Goal: Contribute content: Add original content to the website for others to see

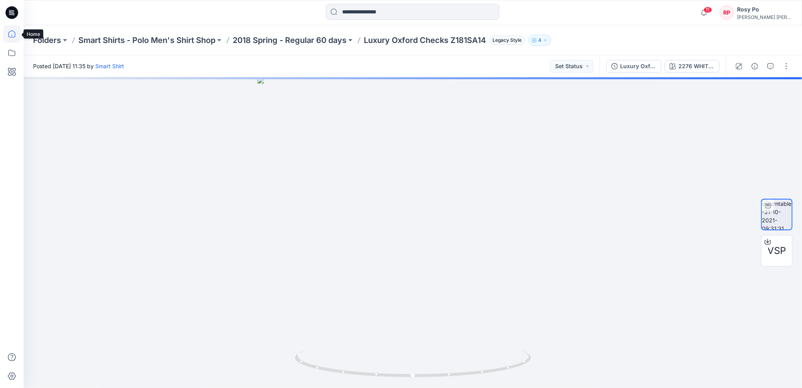
click at [7, 35] on icon at bounding box center [11, 33] width 17 height 17
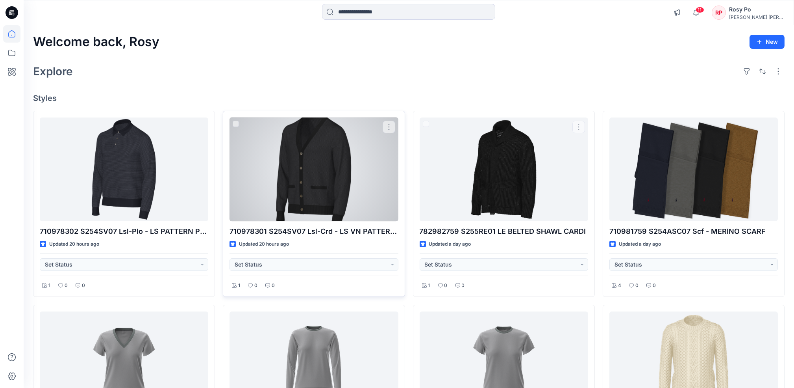
click at [336, 163] on div at bounding box center [314, 169] width 169 height 104
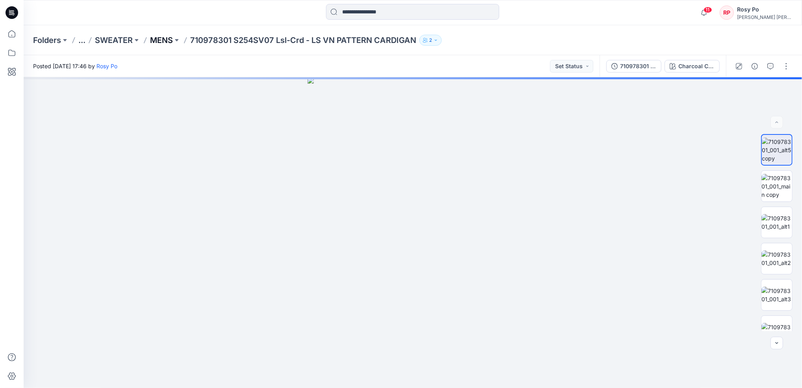
click at [163, 40] on p "MENS" at bounding box center [161, 40] width 23 height 11
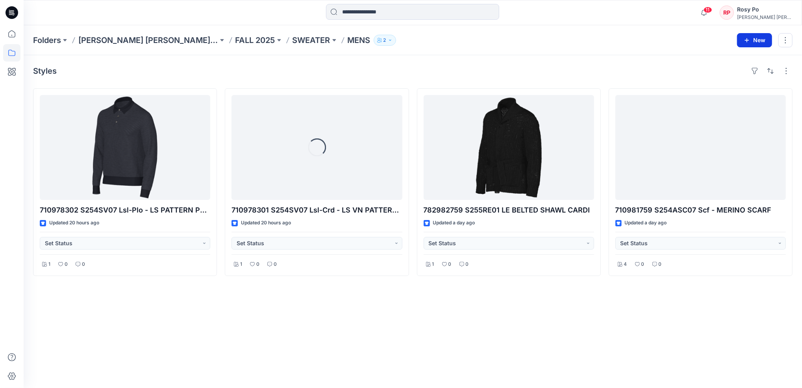
click at [746, 40] on icon "button" at bounding box center [747, 40] width 4 height 4
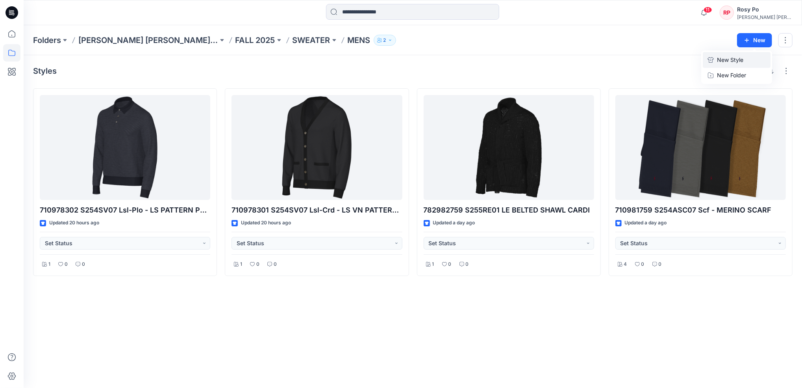
click at [724, 62] on p "New Style" at bounding box center [730, 59] width 26 height 9
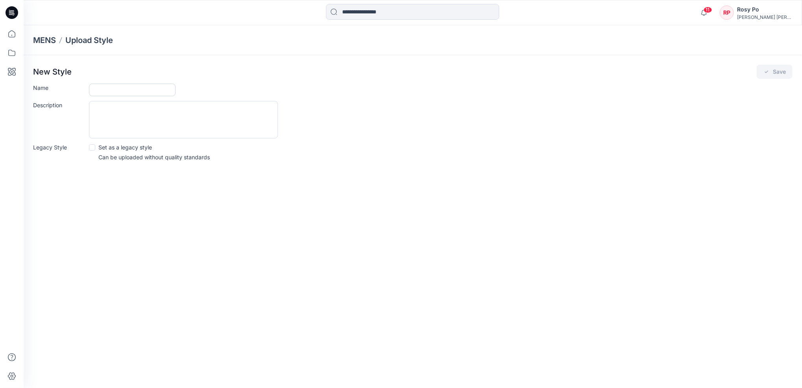
click at [125, 89] on input "Name" at bounding box center [132, 89] width 87 height 13
paste input "**********"
type input "**********"
click at [790, 72] on button "Save" at bounding box center [775, 72] width 36 height 14
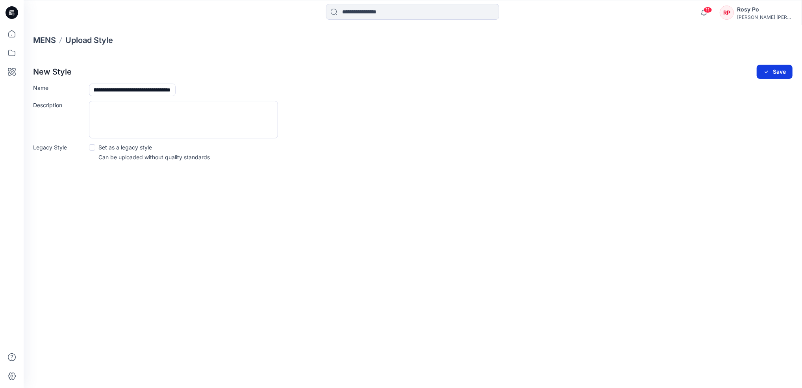
scroll to position [0, 0]
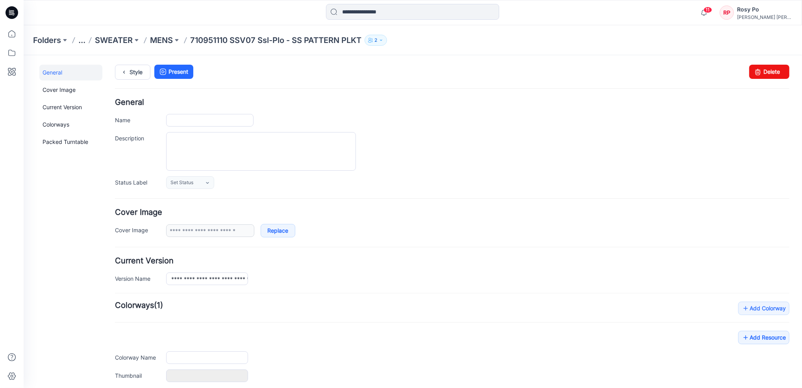
type input "**********"
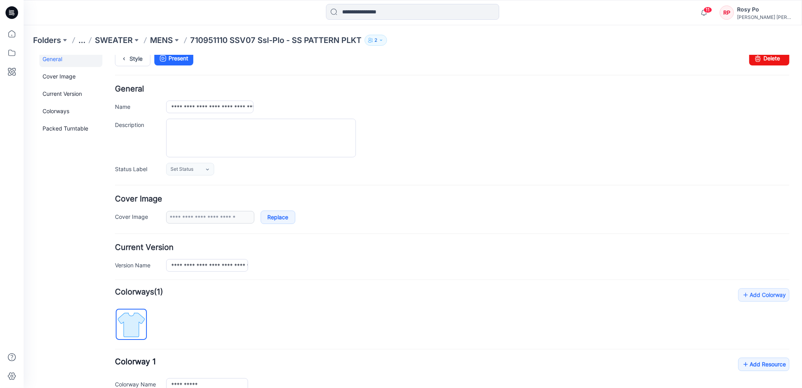
scroll to position [125, 0]
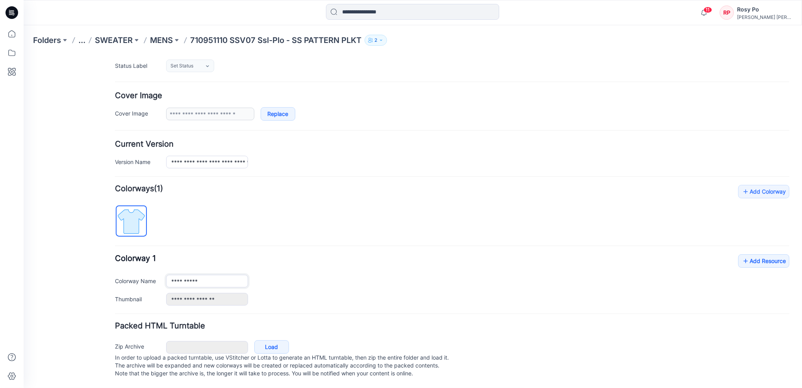
drag, startPoint x: 215, startPoint y: 274, endPoint x: 39, endPoint y: 311, distance: 180.7
click at [23, 250] on html "< Back 11 Rosy Po Profile Rosy Po Personal Settings Notification Preferences Or…" at bounding box center [412, 162] width 779 height 449
type input "**********"
click at [362, 292] on div "**********" at bounding box center [477, 298] width 623 height 13
click at [764, 254] on link "Add Resource" at bounding box center [763, 260] width 51 height 13
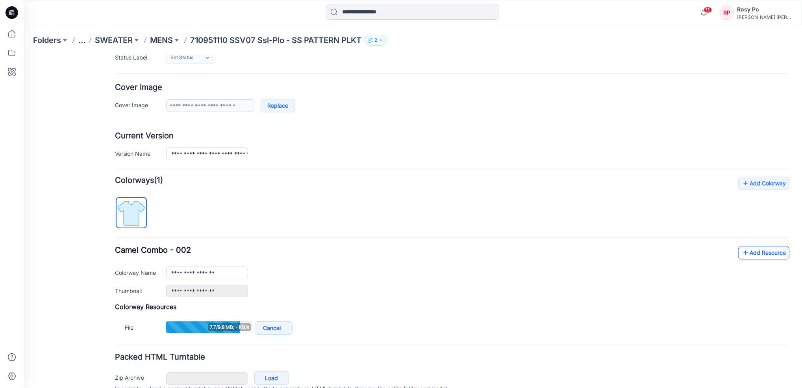
click at [754, 256] on link "Add Resource" at bounding box center [763, 251] width 51 height 13
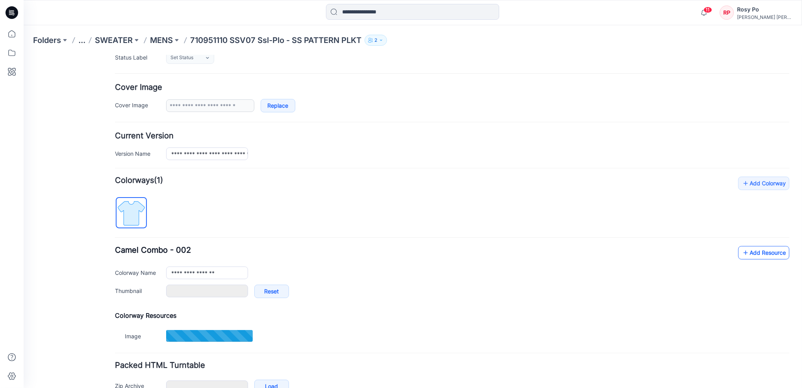
click at [761, 255] on link "Add Resource" at bounding box center [763, 251] width 51 height 13
click at [760, 252] on link "Add Resource" at bounding box center [763, 251] width 51 height 13
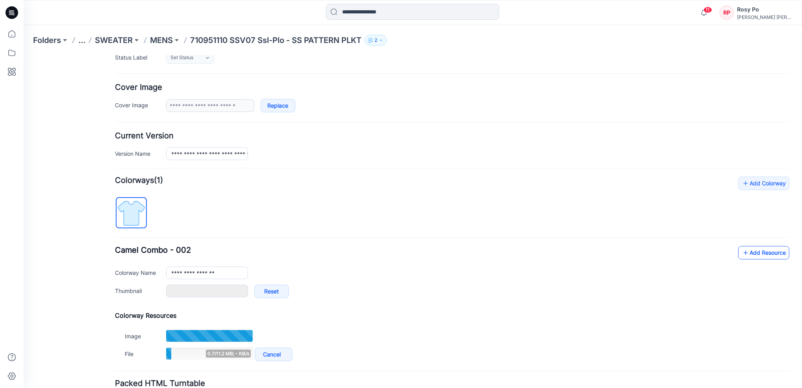
type input "**********"
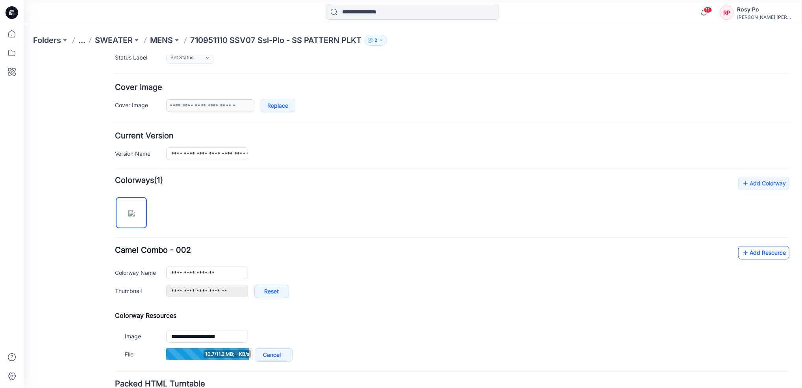
click at [773, 255] on link "Add Resource" at bounding box center [763, 251] width 51 height 13
click at [750, 254] on link "Add Resource" at bounding box center [763, 251] width 51 height 13
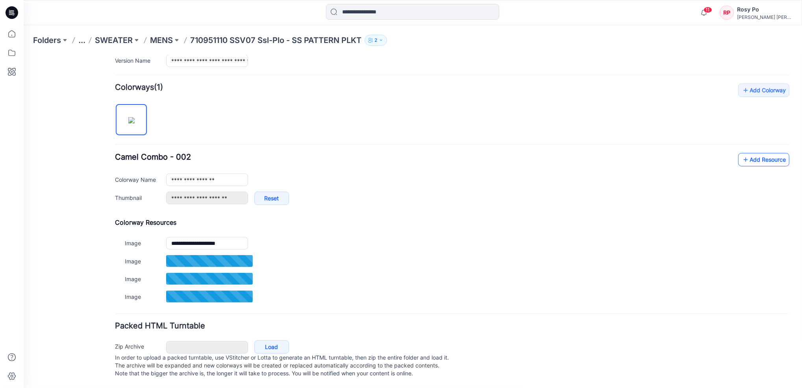
scroll to position [227, 0]
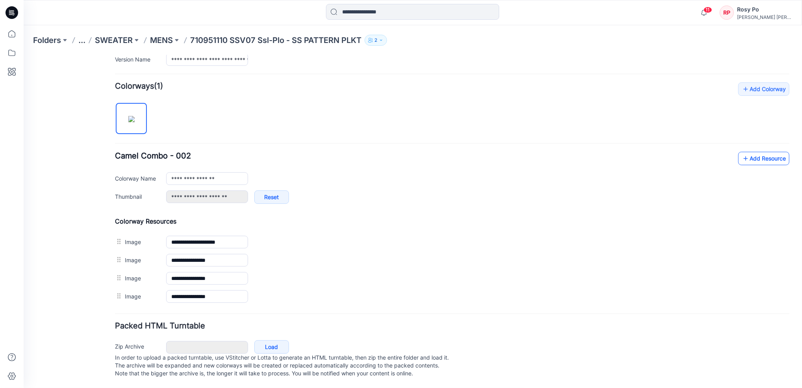
click at [749, 152] on link "Add Resource" at bounding box center [763, 157] width 51 height 13
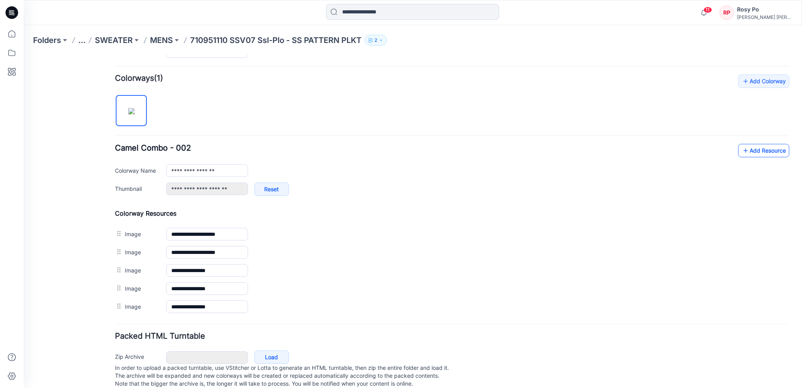
click at [742, 145] on icon at bounding box center [746, 150] width 8 height 13
drag, startPoint x: 227, startPoint y: 40, endPoint x: 189, endPoint y: 38, distance: 37.9
click at [189, 38] on div "Folders ... SWEATER MENS 710951110 SSV07 Ssl-Plo - SS PATTERN PLKT 2" at bounding box center [382, 40] width 698 height 11
copy p "710951110"
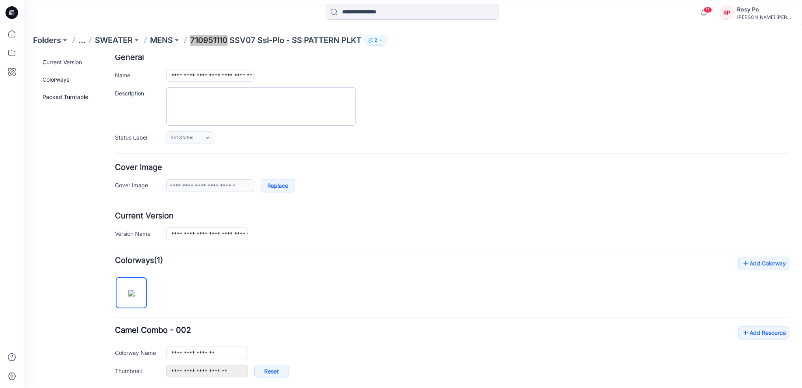
scroll to position [0, 0]
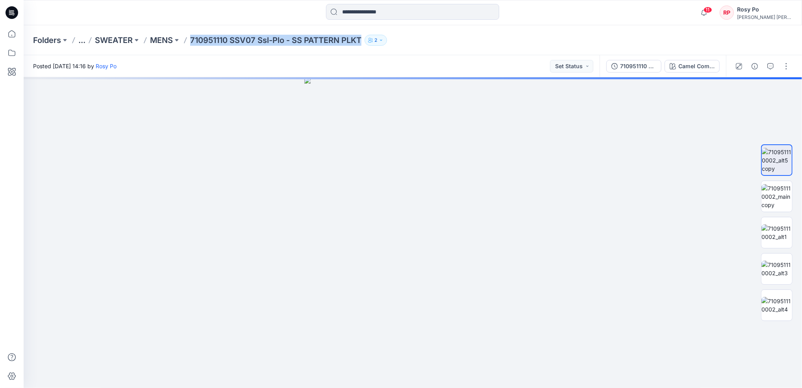
drag, startPoint x: 192, startPoint y: 37, endPoint x: 367, endPoint y: 34, distance: 174.9
click at [367, 35] on div "Folders ... SWEATER MENS 710951110 SSV07 Ssl-Plo - SS PATTERN PLKT 2" at bounding box center [382, 40] width 698 height 11
copy div "710951110 SSV07 Ssl-Plo - SS PATTERN PLKT 2"
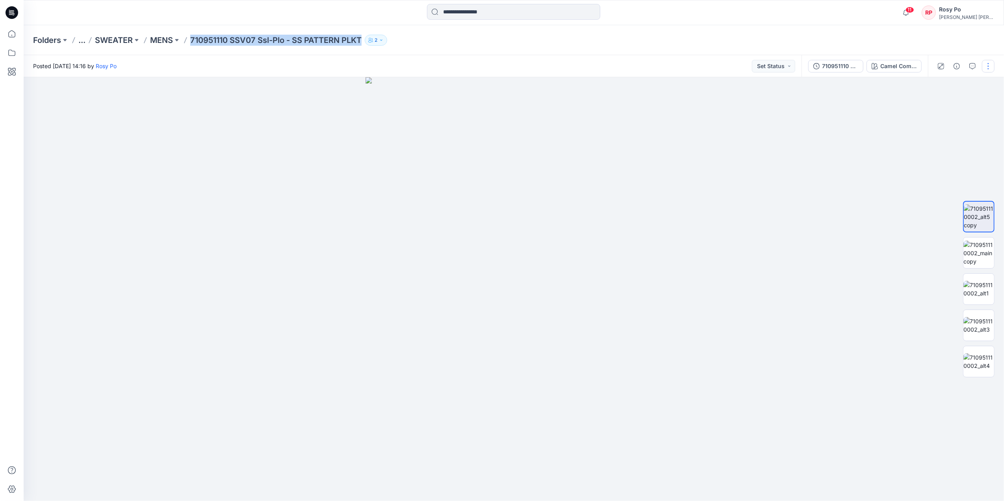
click at [802, 65] on button "button" at bounding box center [988, 66] width 13 height 13
click at [802, 102] on button "Edit" at bounding box center [955, 106] width 72 height 15
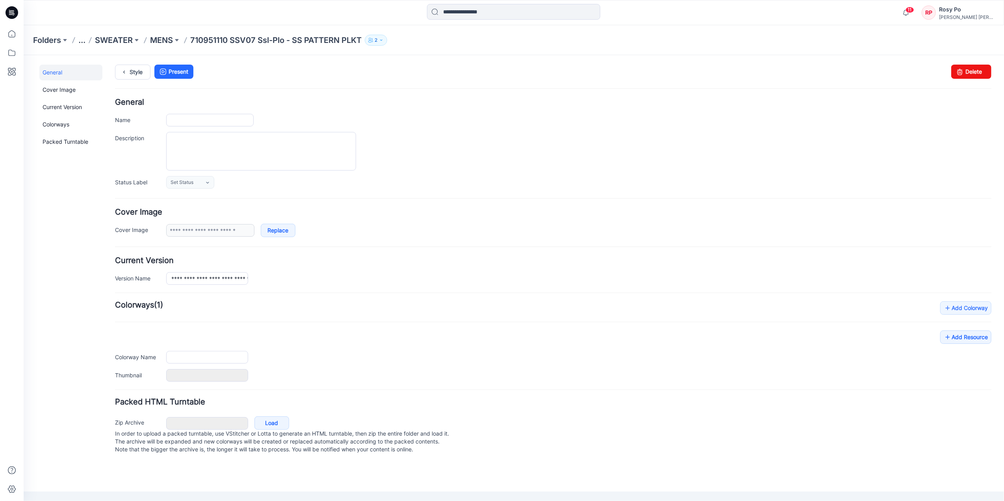
type input "**********"
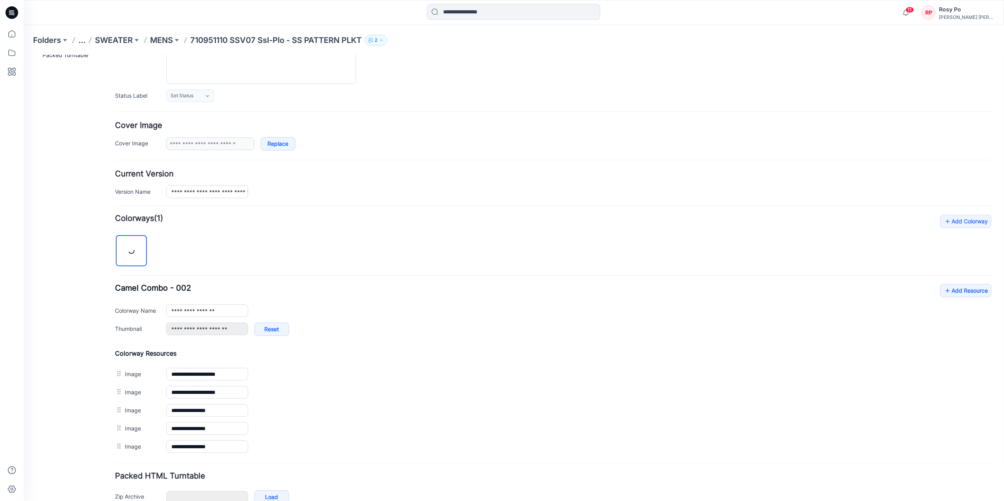
scroll to position [136, 0]
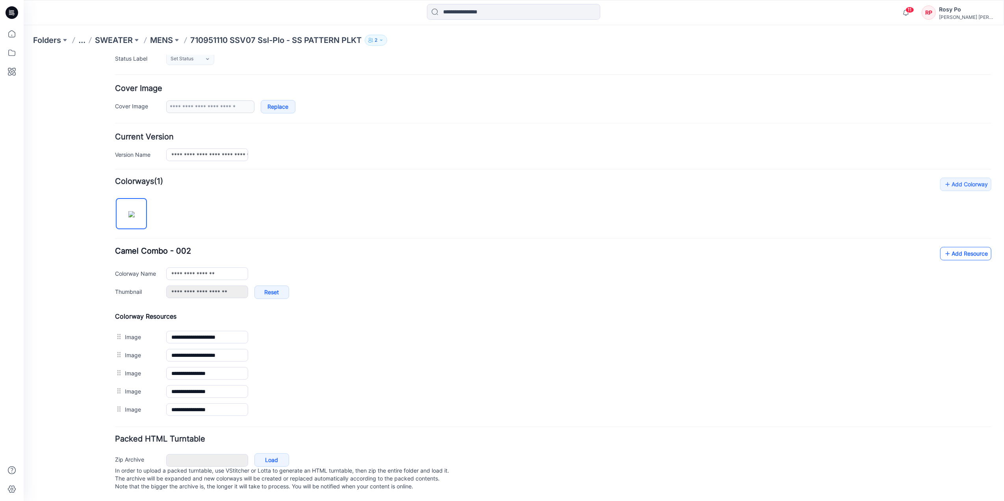
click at [968, 247] on link "Add Resource" at bounding box center [965, 253] width 51 height 13
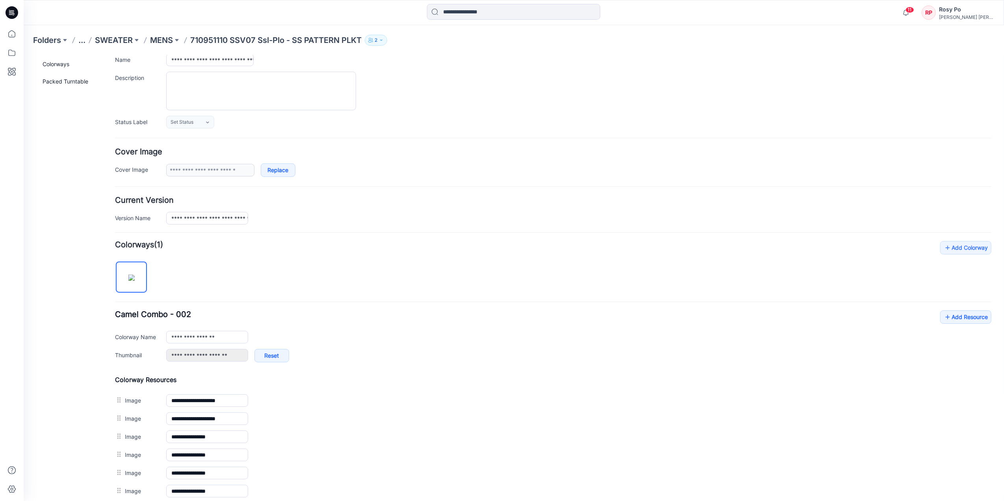
scroll to position [0, 0]
